Goal: Task Accomplishment & Management: Complete application form

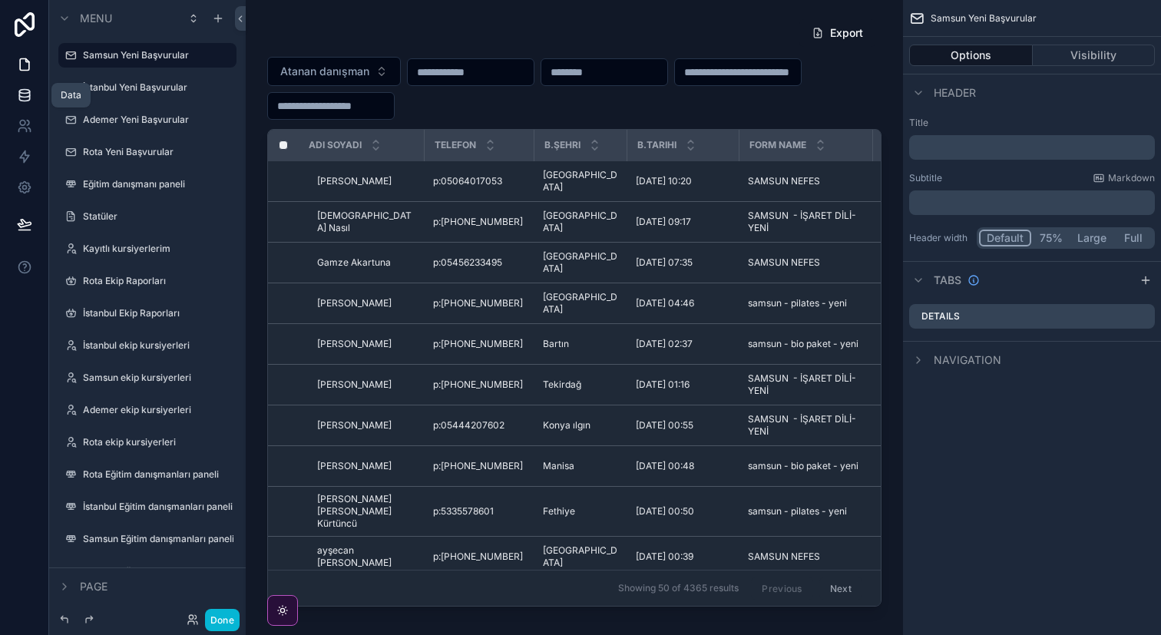
click at [26, 100] on icon at bounding box center [24, 98] width 10 height 6
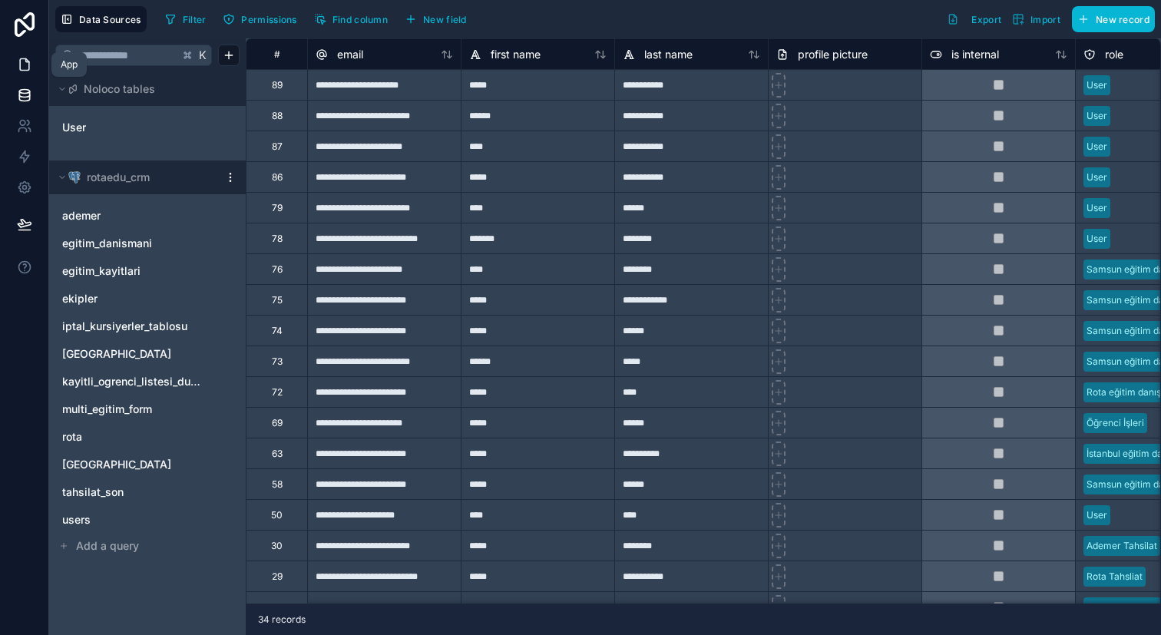
click at [28, 62] on icon at bounding box center [24, 65] width 9 height 12
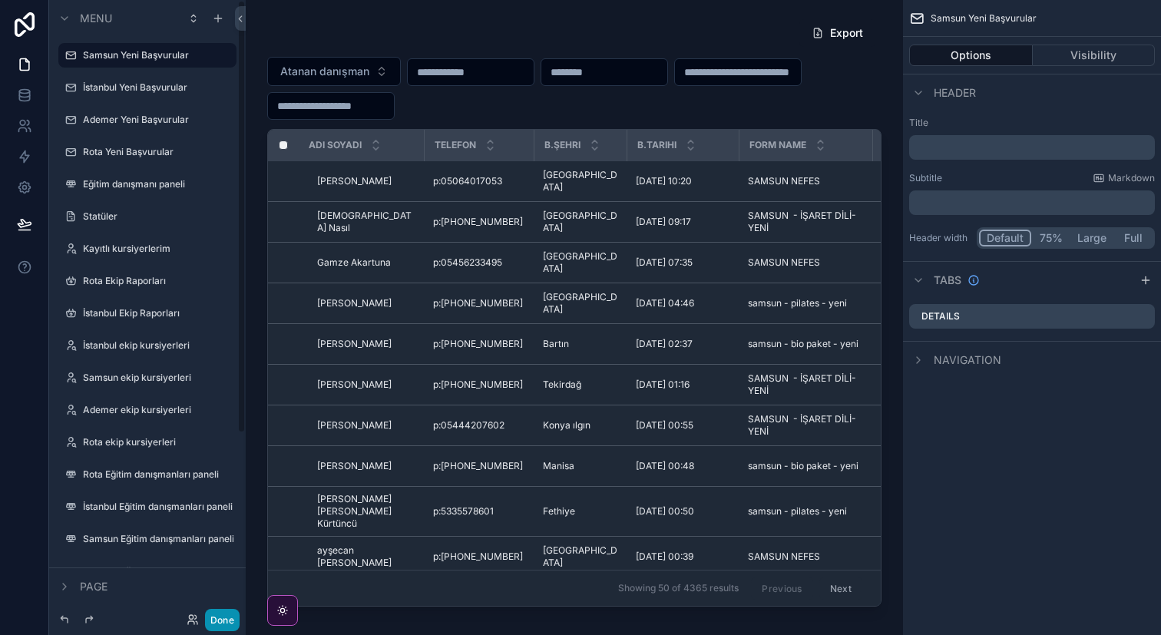
click at [230, 616] on button "Done" at bounding box center [222, 620] width 35 height 22
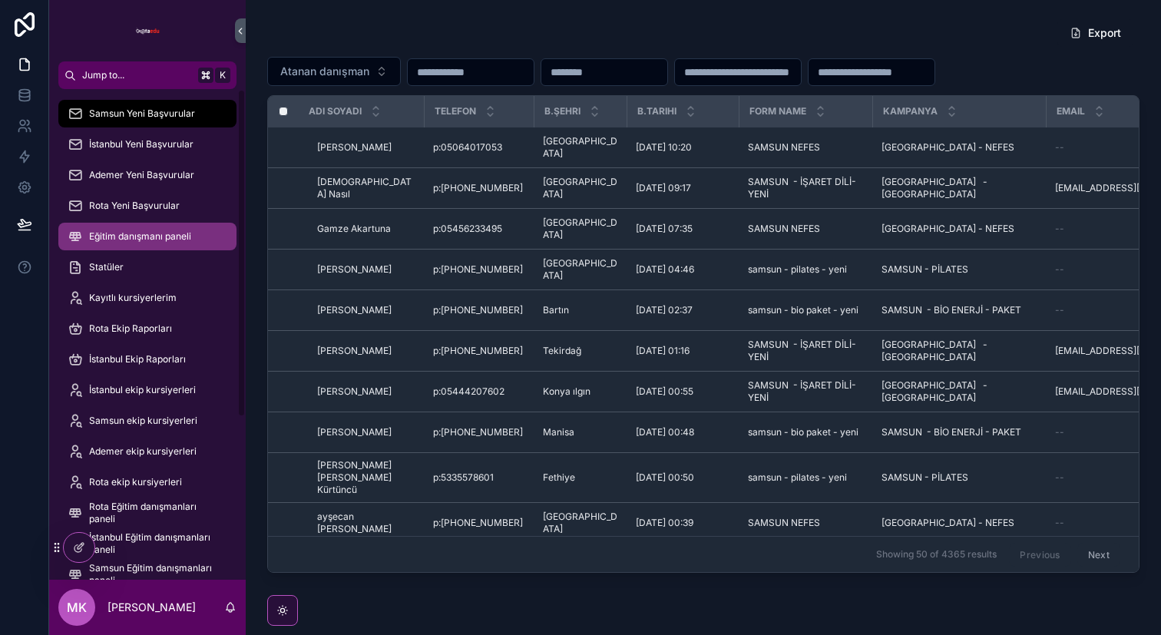
click at [127, 241] on span "Eğitim danışmanı paneli" at bounding box center [140, 236] width 102 height 12
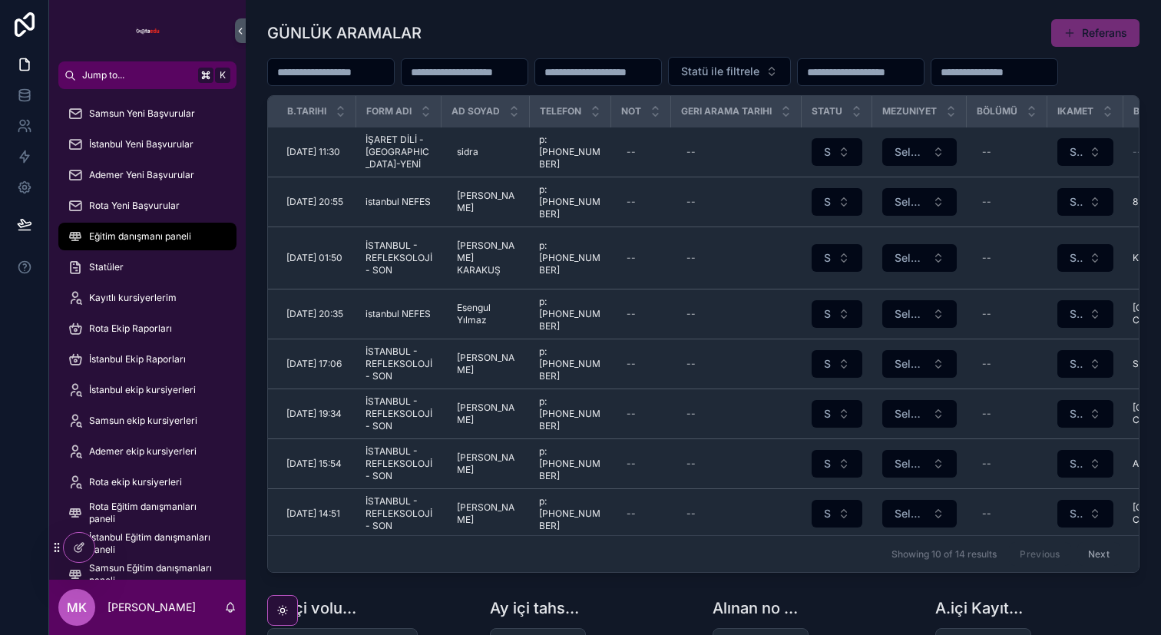
click at [243, 32] on icon "scrollable content" at bounding box center [240, 31] width 11 height 12
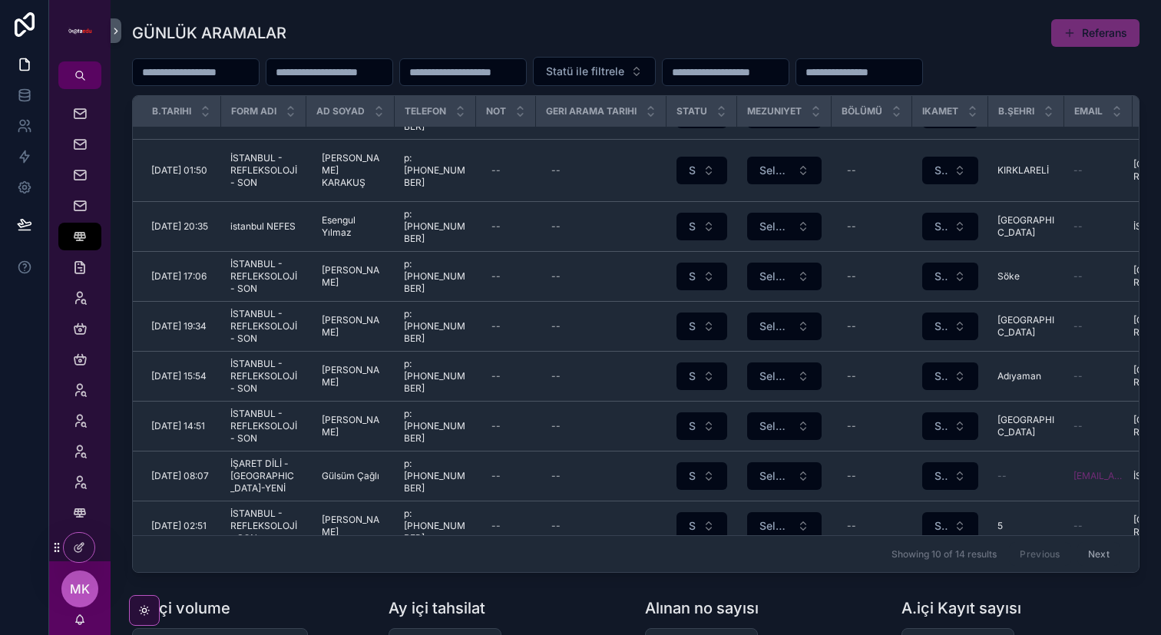
scroll to position [94, 0]
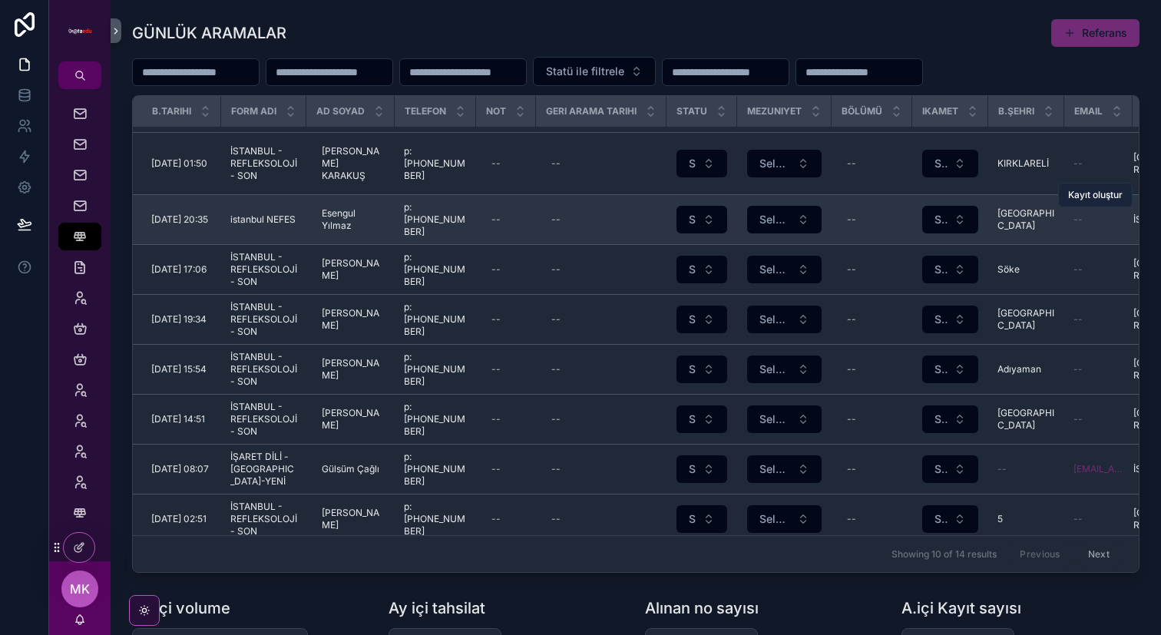
click at [1107, 189] on span "Kayıt oluştur" at bounding box center [1095, 195] width 55 height 12
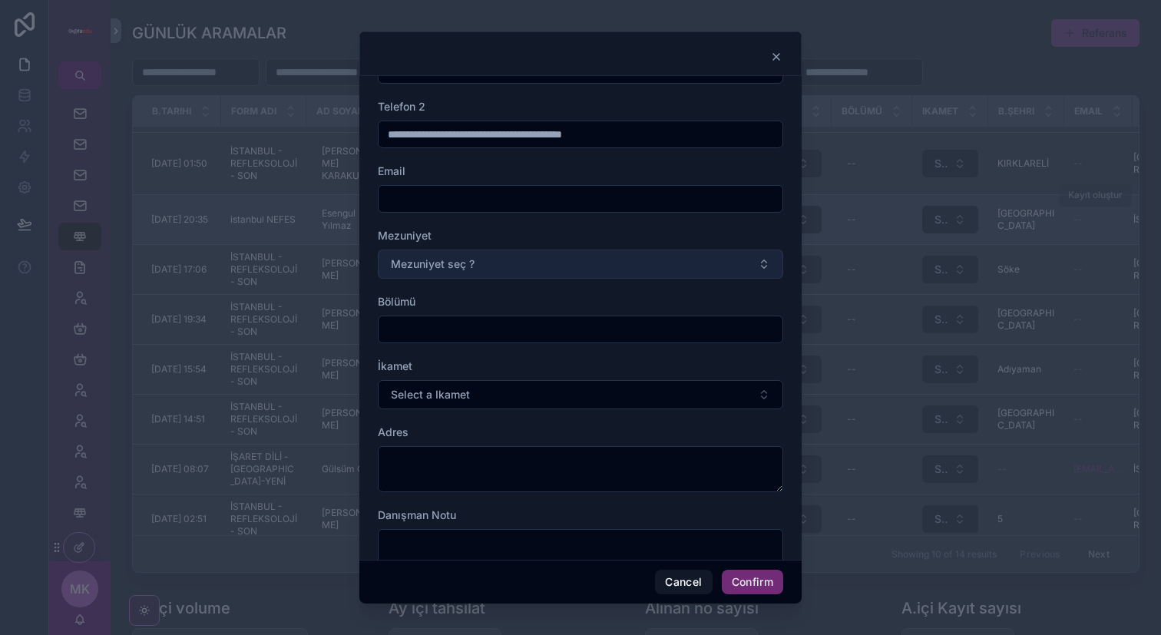
scroll to position [113, 0]
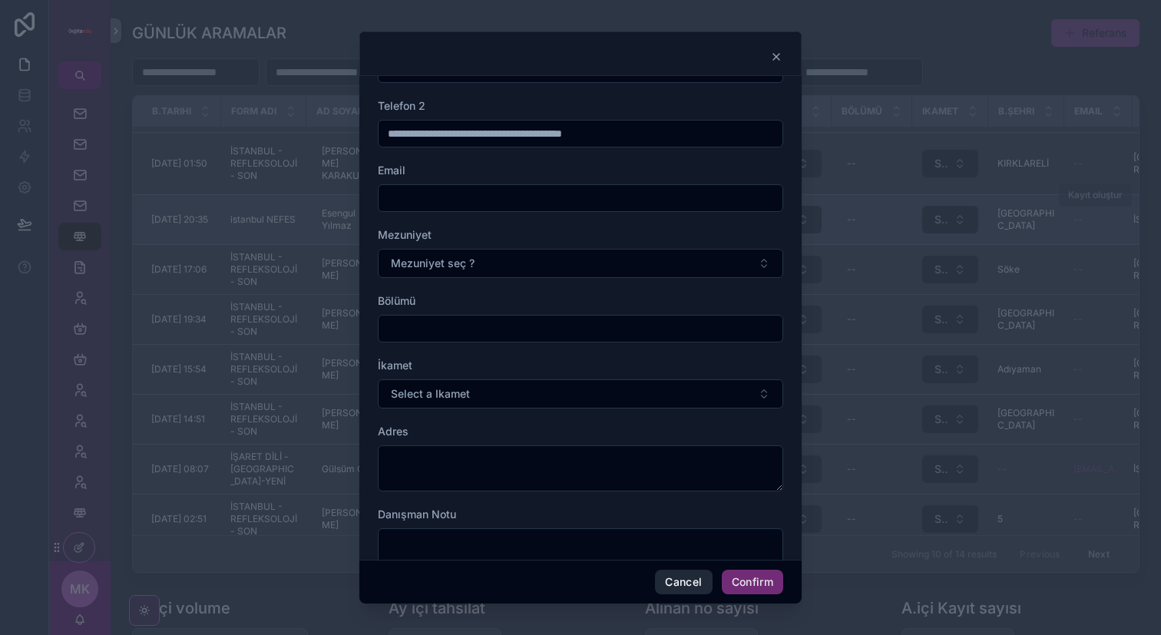
click at [684, 581] on button "Cancel" at bounding box center [683, 582] width 57 height 25
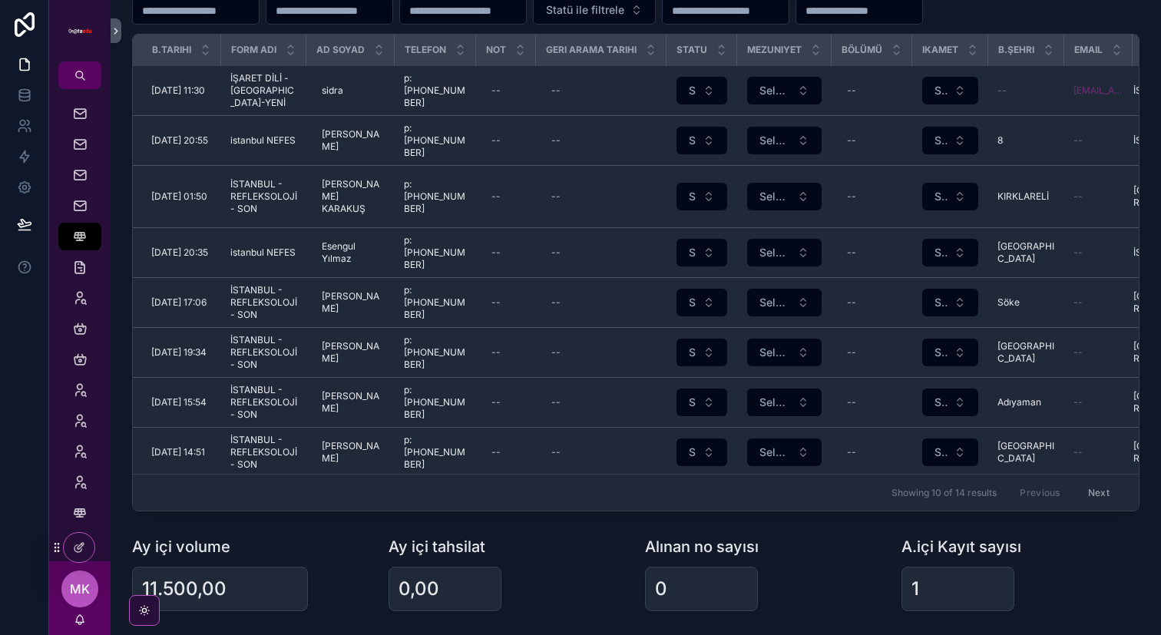
scroll to position [61, 0]
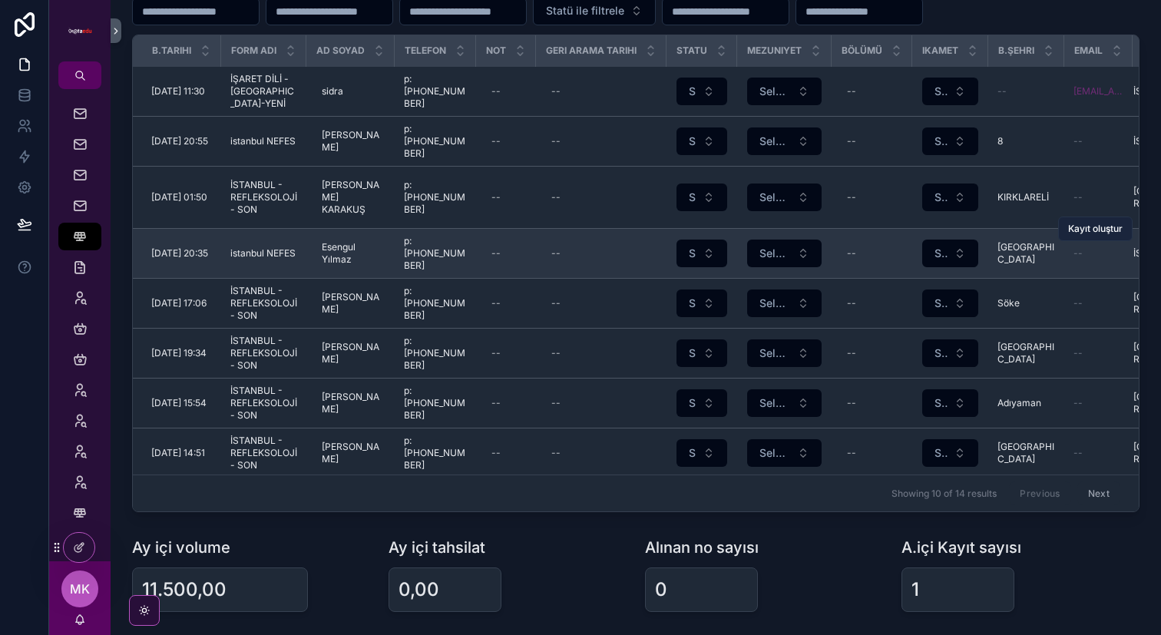
click at [1095, 227] on span "Kayıt oluştur" at bounding box center [1095, 229] width 55 height 12
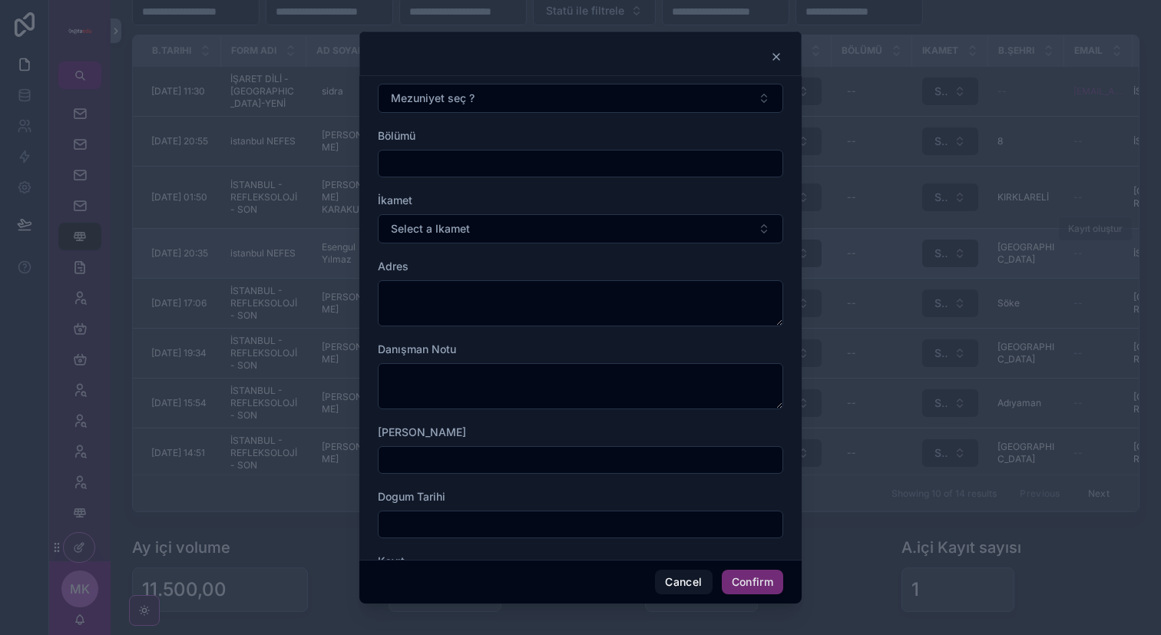
scroll to position [333, 0]
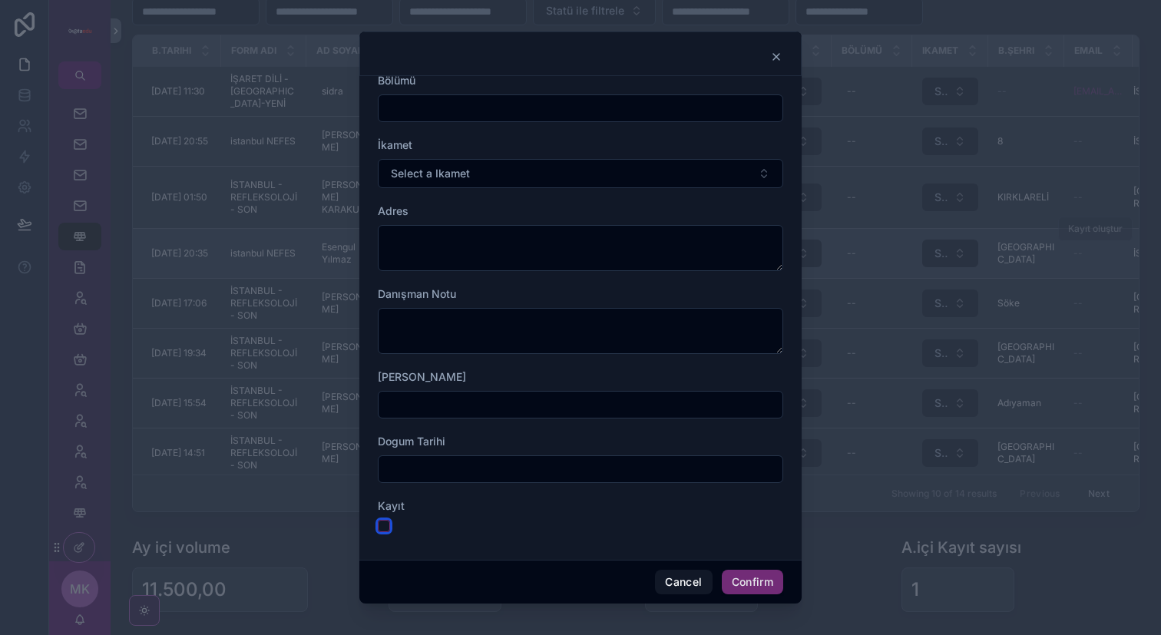
click at [380, 529] on button "button" at bounding box center [384, 526] width 12 height 12
click at [757, 583] on button "Confirm" at bounding box center [752, 582] width 61 height 25
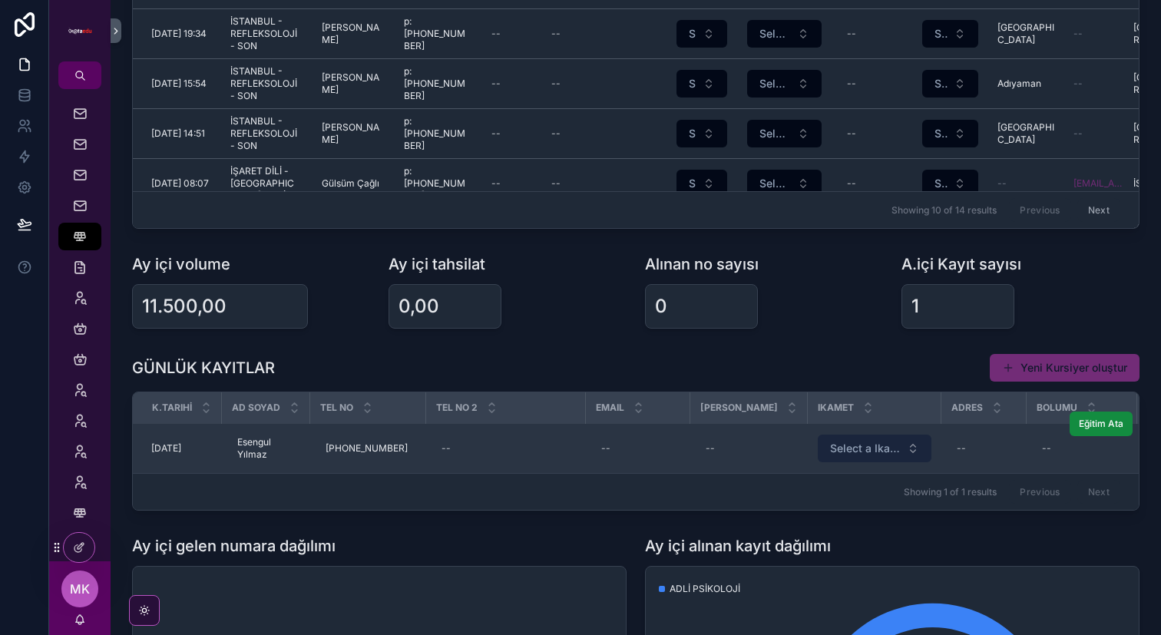
scroll to position [0, 326]
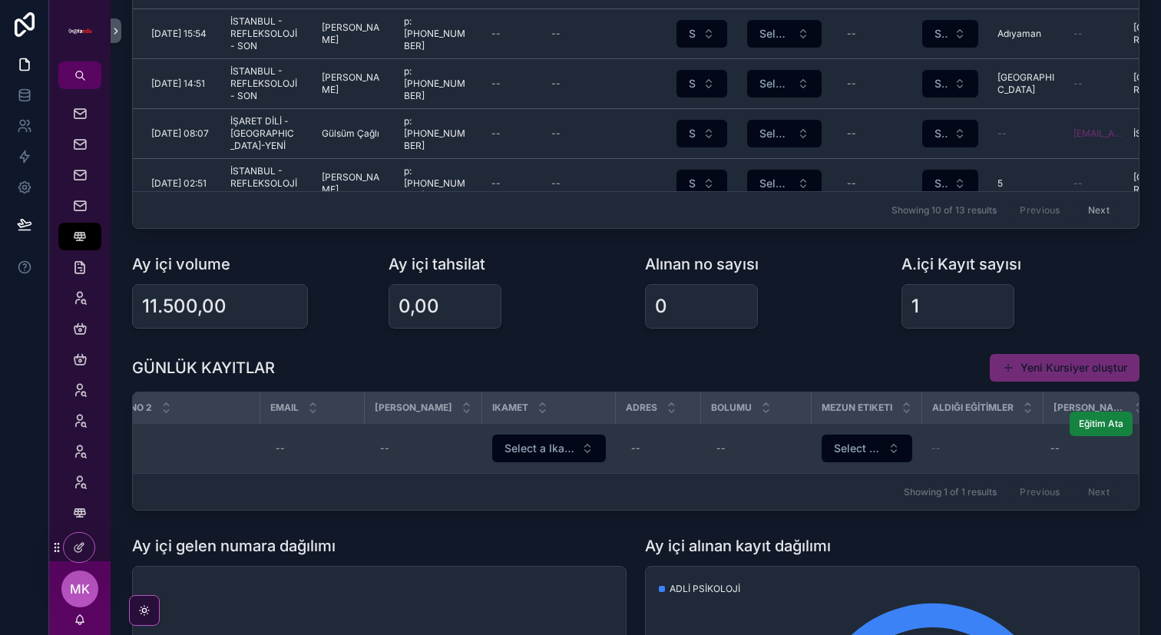
click at [1114, 428] on span "Eğitim Ata" at bounding box center [1101, 424] width 45 height 12
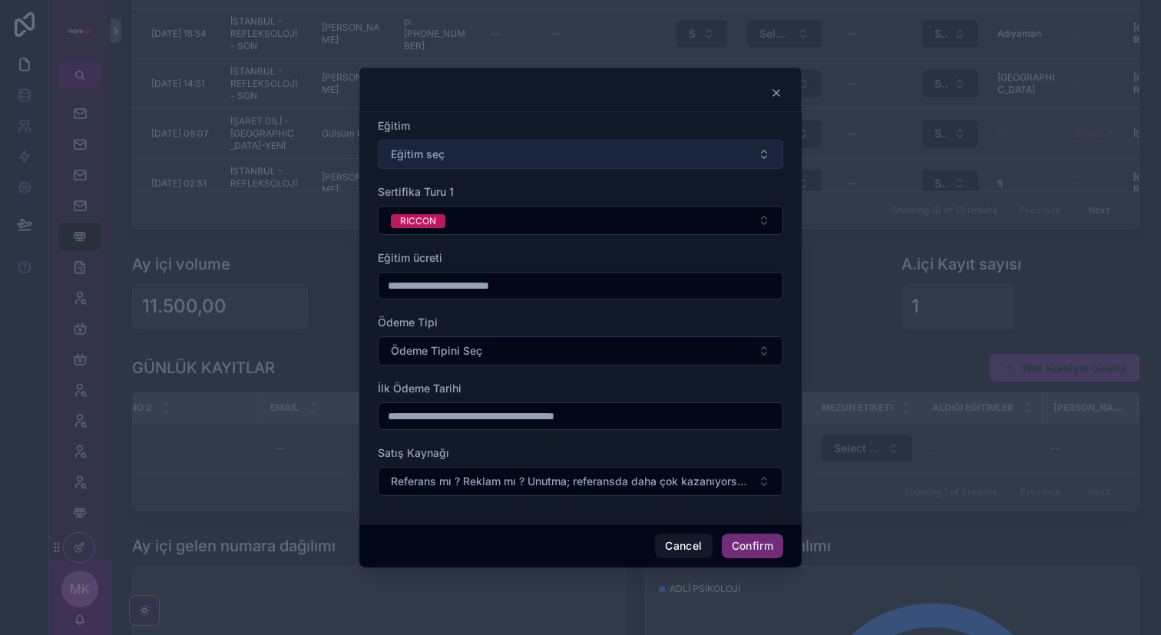
click at [600, 155] on button "Eğitim seç" at bounding box center [581, 154] width 406 height 29
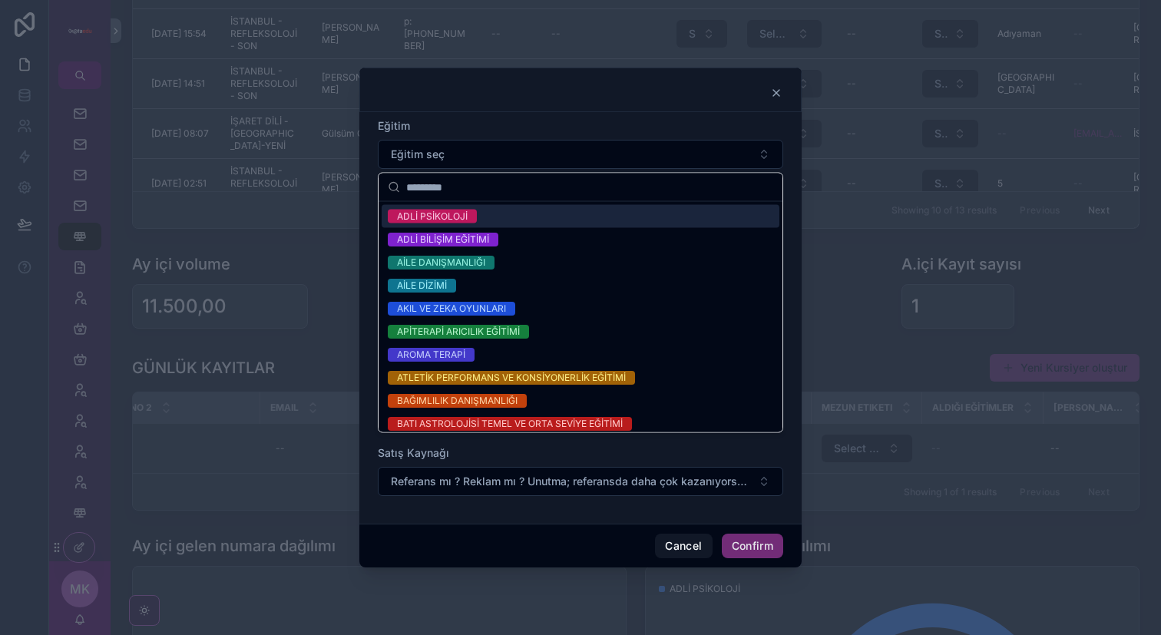
click at [535, 217] on div "ADLİ PSİKOLOJİ" at bounding box center [581, 216] width 398 height 23
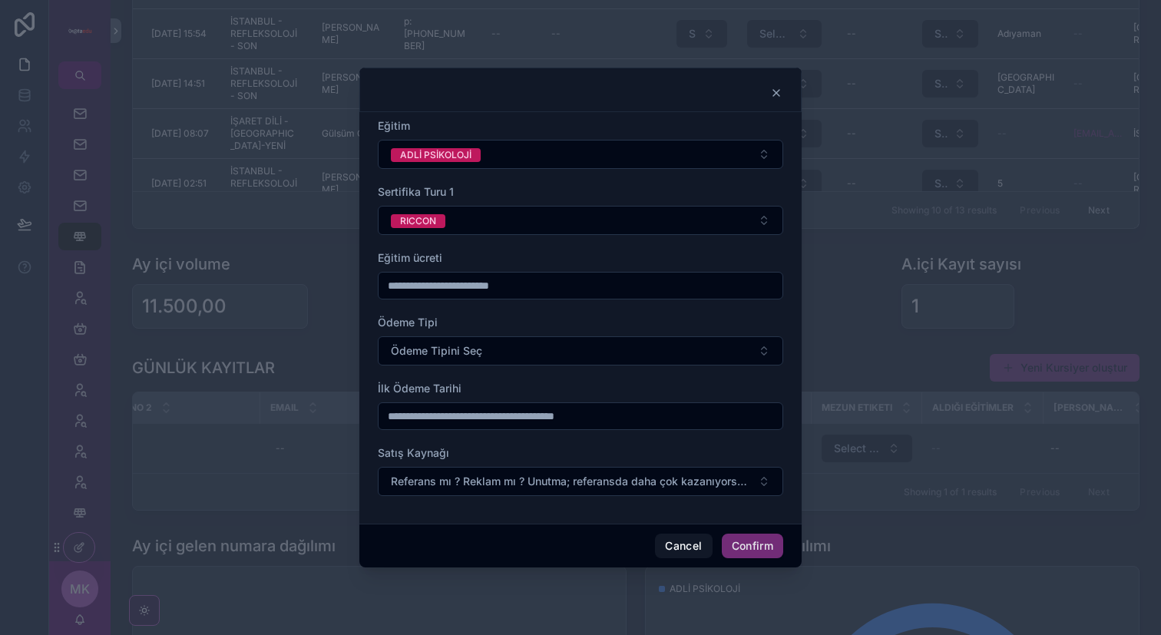
click at [498, 280] on input "text" at bounding box center [581, 286] width 404 height 22
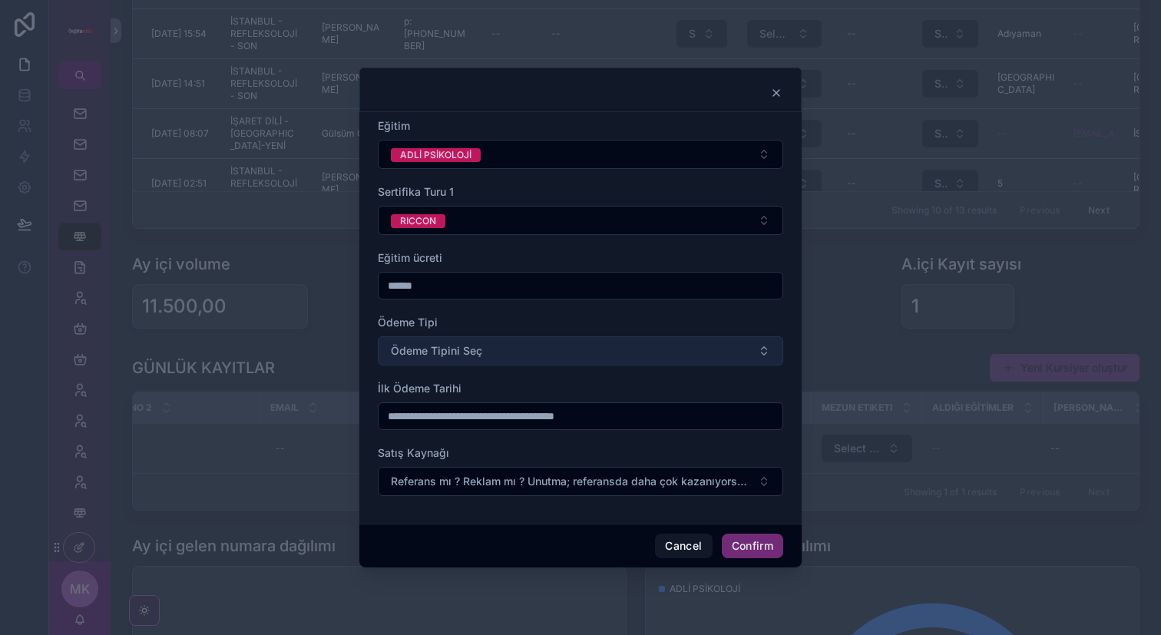
type input "******"
click at [488, 359] on button "Ödeme Tipini Seç" at bounding box center [581, 350] width 406 height 29
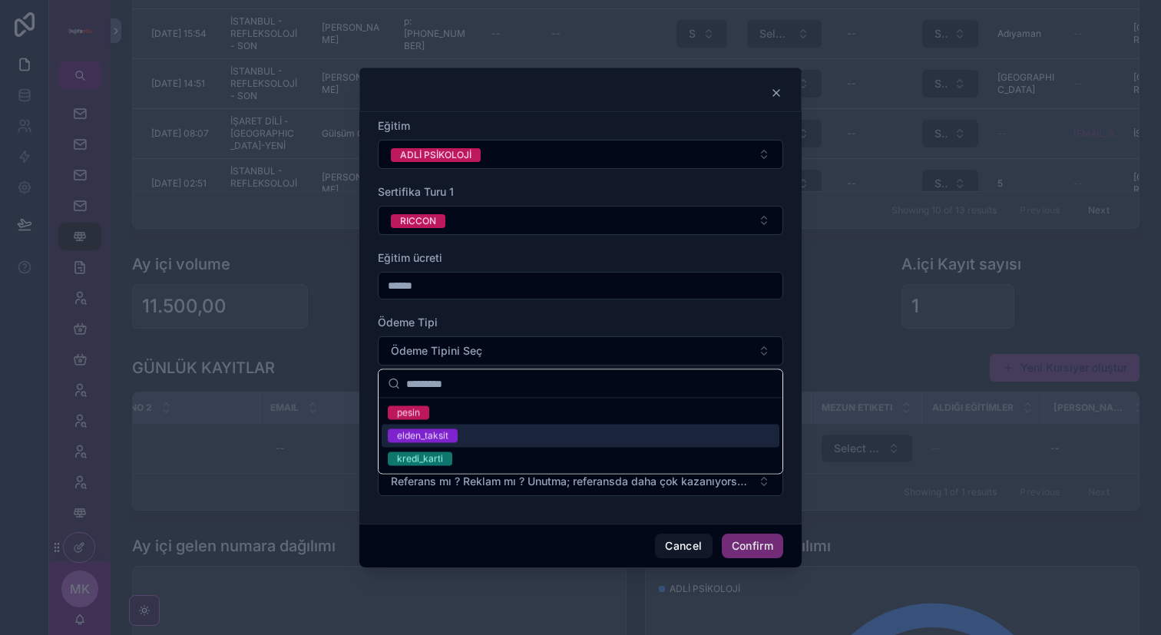
click at [458, 443] on div "elden_taksit" at bounding box center [581, 436] width 398 height 23
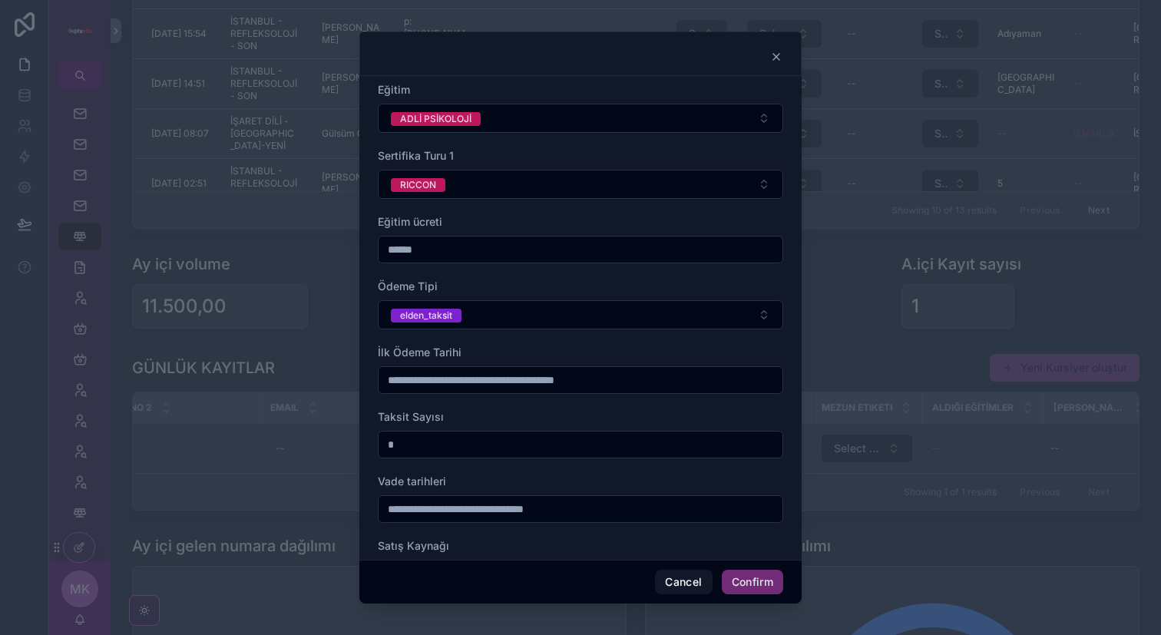
click at [447, 392] on div at bounding box center [581, 380] width 406 height 28
click at [455, 385] on input "text" at bounding box center [581, 380] width 404 height 22
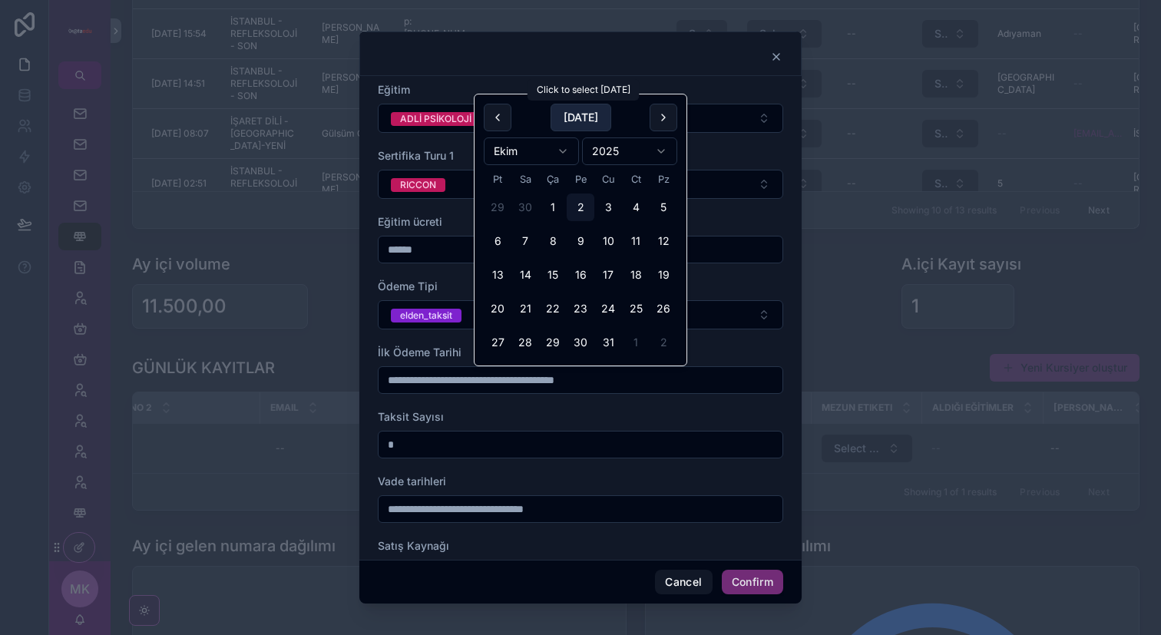
click at [595, 118] on button "[DATE]" at bounding box center [581, 118] width 61 height 28
click at [614, 248] on button "10" at bounding box center [608, 241] width 28 height 28
type input "**********"
click at [466, 443] on input "*" at bounding box center [581, 445] width 404 height 22
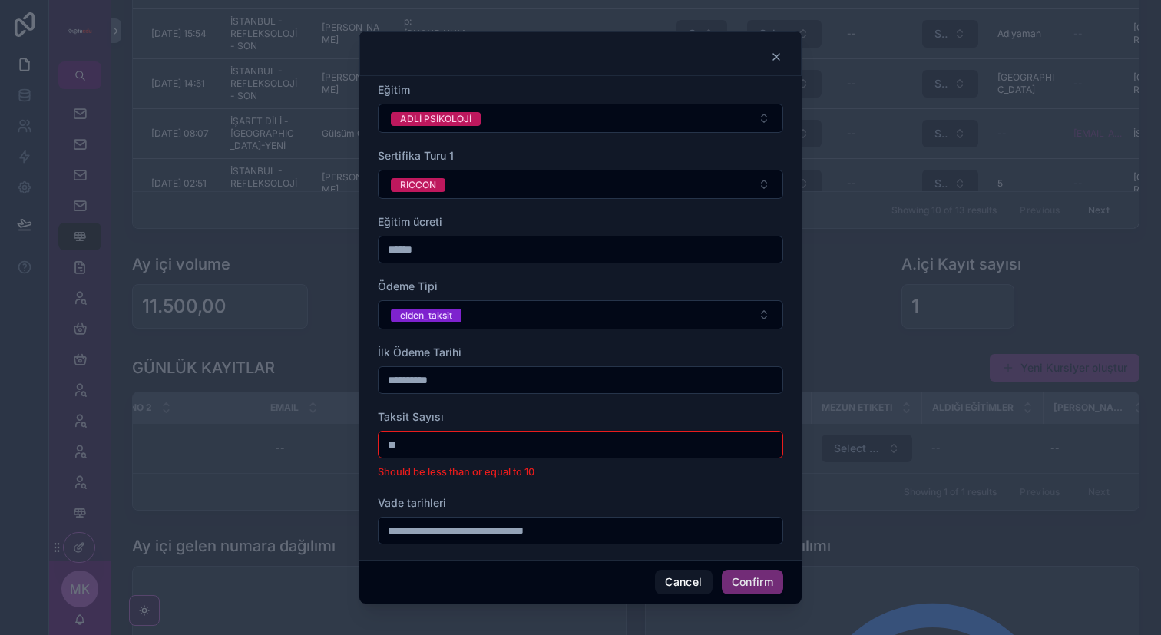
type input "*"
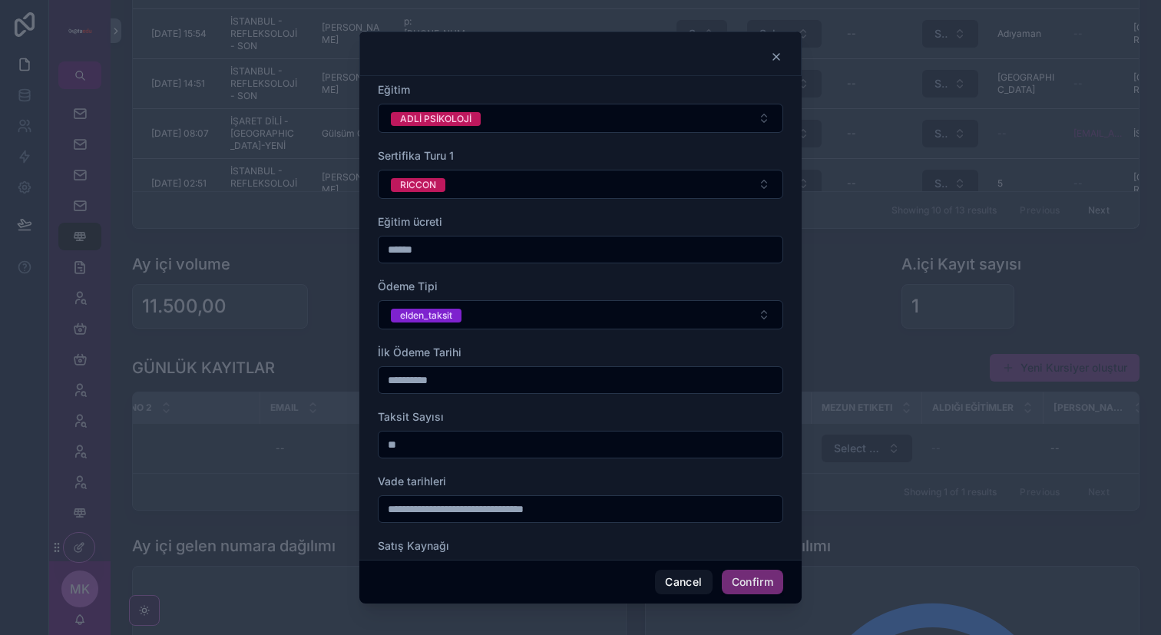
type input "**"
click at [476, 508] on input "text" at bounding box center [581, 509] width 404 height 22
type input "**"
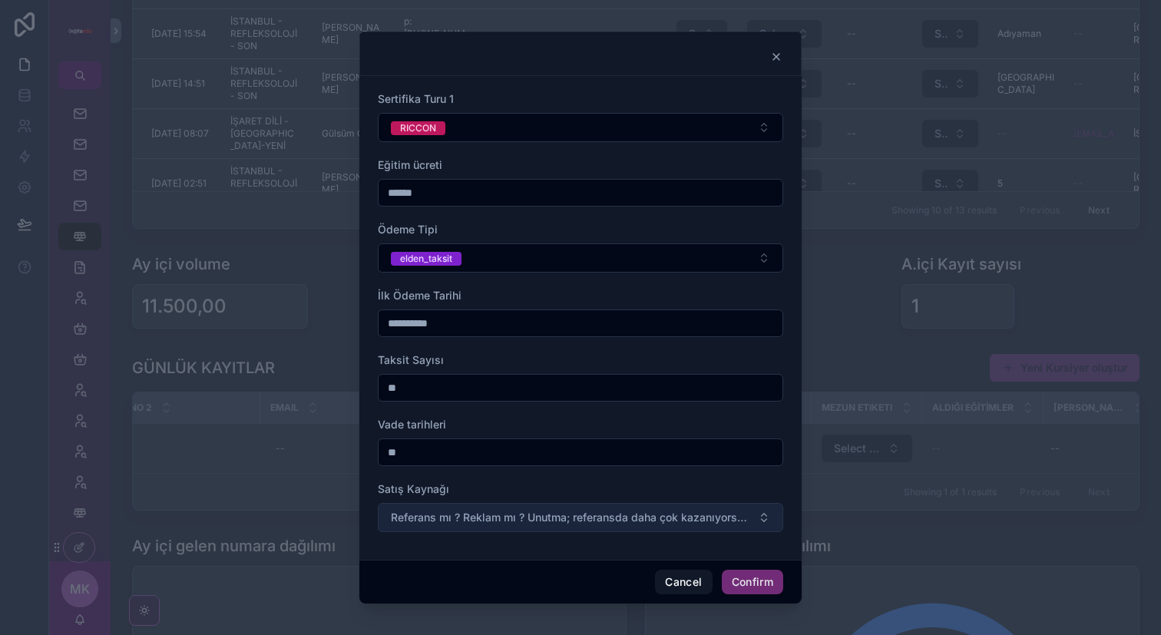
click at [590, 508] on button "Referans mı ? Reklam mı ? Unutma; referansda daha çok kazanıyorsun. 💵" at bounding box center [581, 517] width 406 height 29
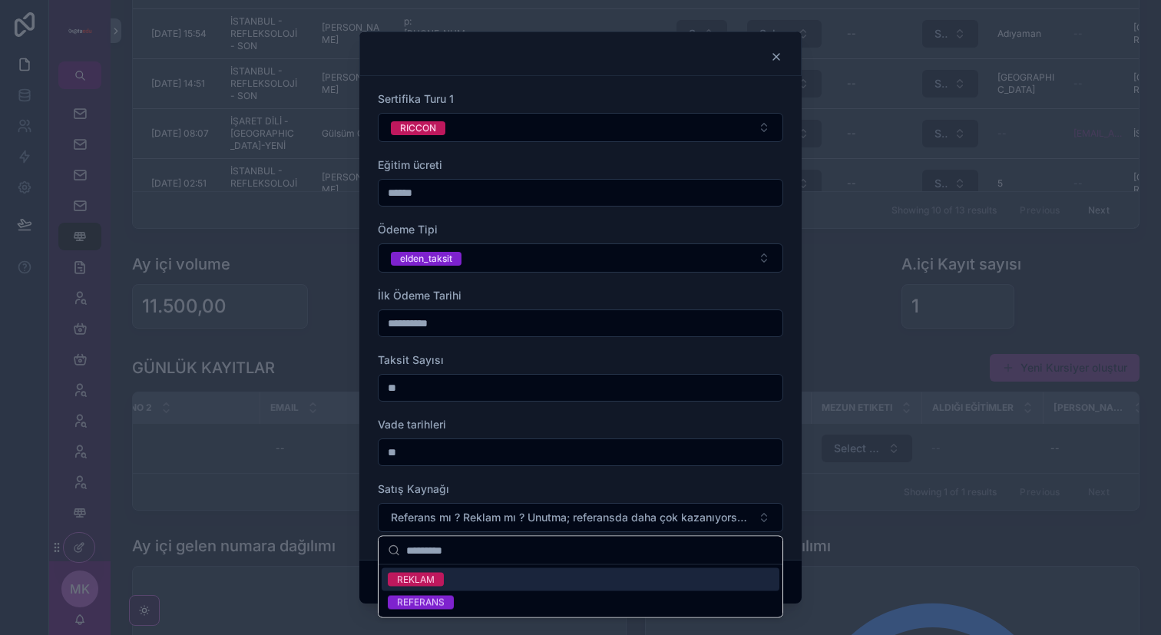
click at [556, 574] on div "REKLAM" at bounding box center [581, 579] width 398 height 23
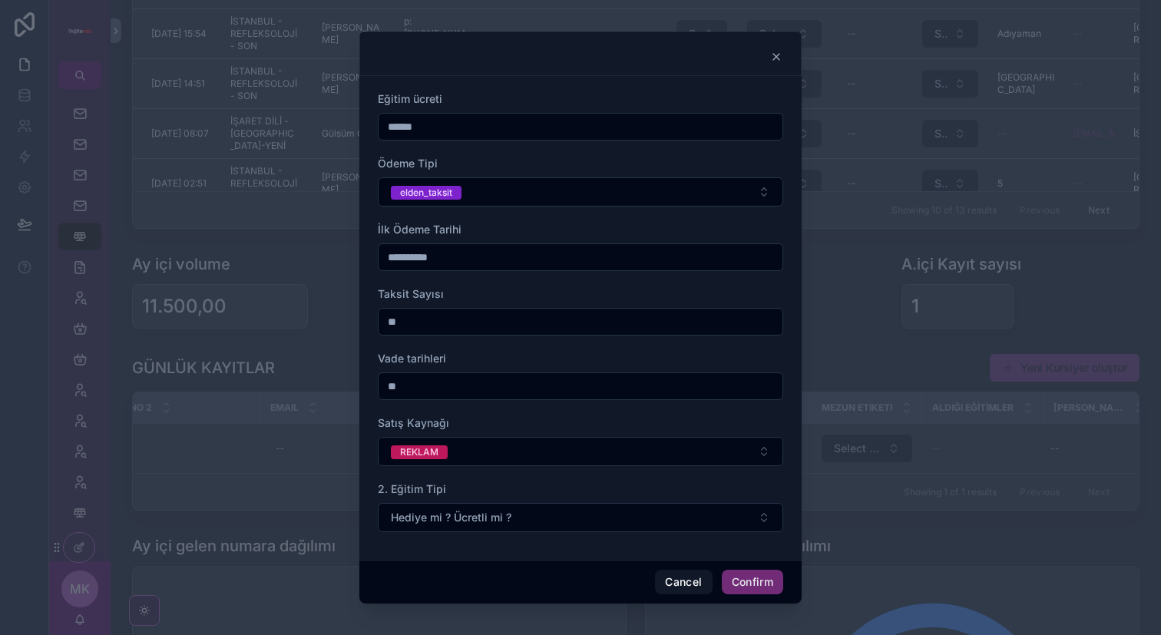
scroll to position [0, 0]
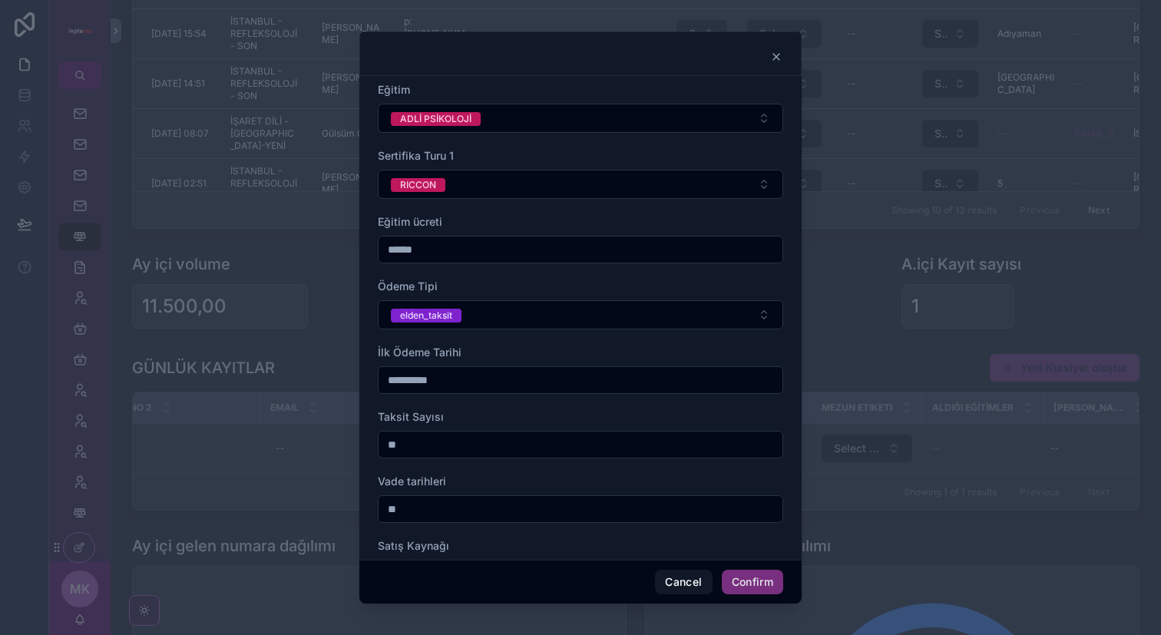
click at [743, 578] on button "Confirm" at bounding box center [752, 582] width 61 height 25
